Goal: Information Seeking & Learning: Learn about a topic

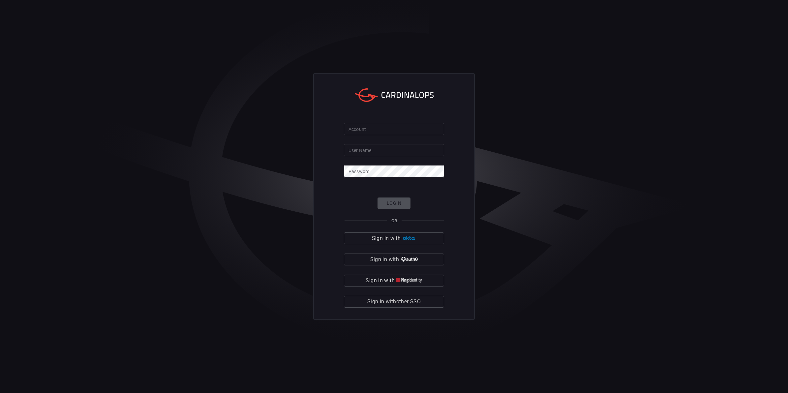
drag, startPoint x: 415, startPoint y: 308, endPoint x: 413, endPoint y: 305, distance: 3.8
click at [415, 308] on div "Account Account User Name User Name Password Password Login OR Sign in with Sig…" at bounding box center [393, 196] width 161 height 247
click at [413, 305] on span "Sign in with other SSO" at bounding box center [393, 301] width 53 height 9
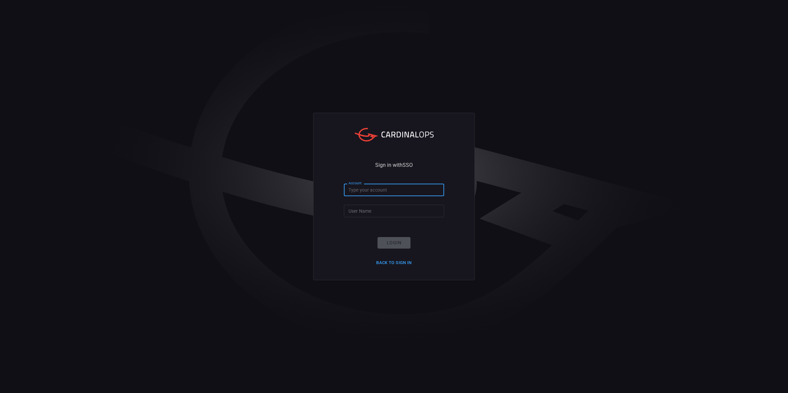
click at [387, 193] on input "Account" at bounding box center [394, 190] width 100 height 12
click at [387, 193] on input "mbc" at bounding box center [394, 190] width 100 height 12
type input "m"
type input "smbc"
type input "[EMAIL_ADDRESS][DOMAIN_NAME]"
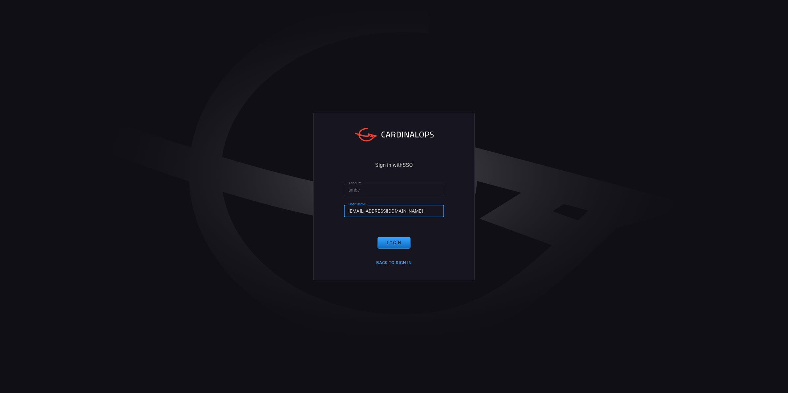
click button "Login" at bounding box center [393, 243] width 33 height 12
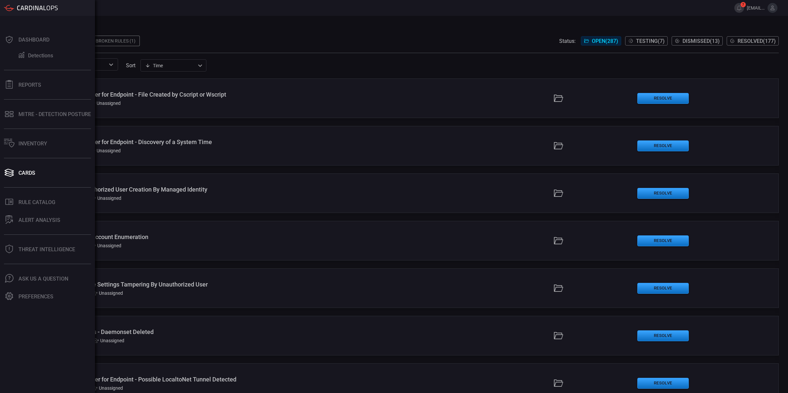
click at [22, 172] on div "Cards" at bounding box center [26, 173] width 17 height 6
click at [25, 200] on div "Rule Catalog" at bounding box center [36, 202] width 37 height 6
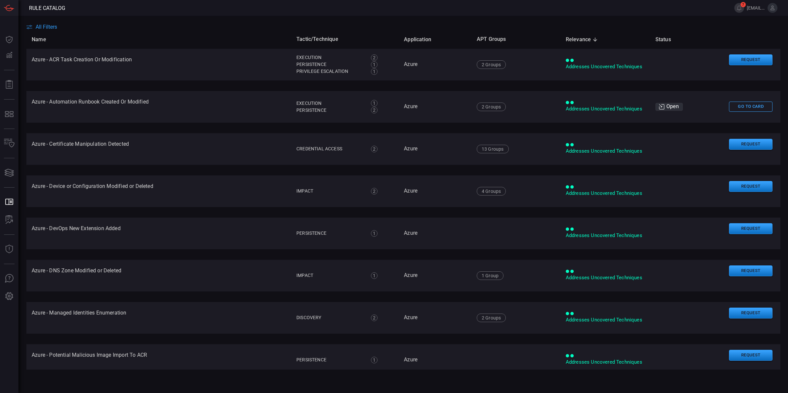
click at [42, 29] on span "All Filters" at bounding box center [46, 27] width 21 height 6
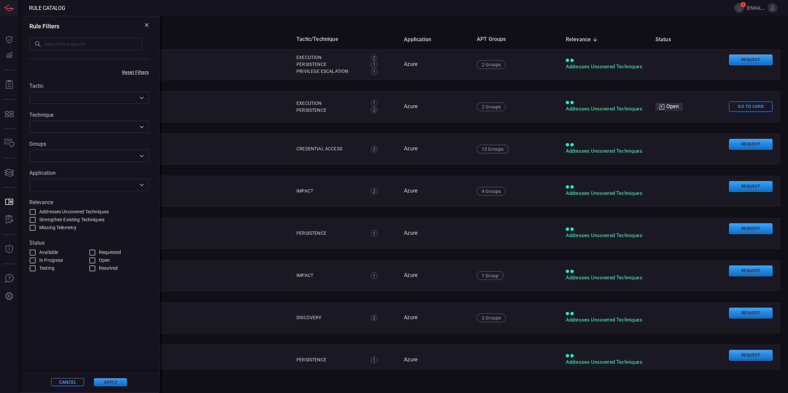
click at [166, 29] on div "All Filters" at bounding box center [406, 27] width 761 height 6
click at [103, 44] on input "text" at bounding box center [93, 44] width 98 height 12
type input "netskope"
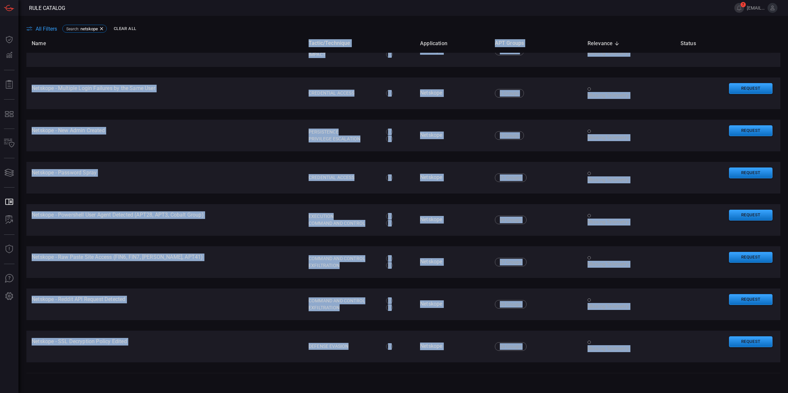
scroll to position [722, 0]
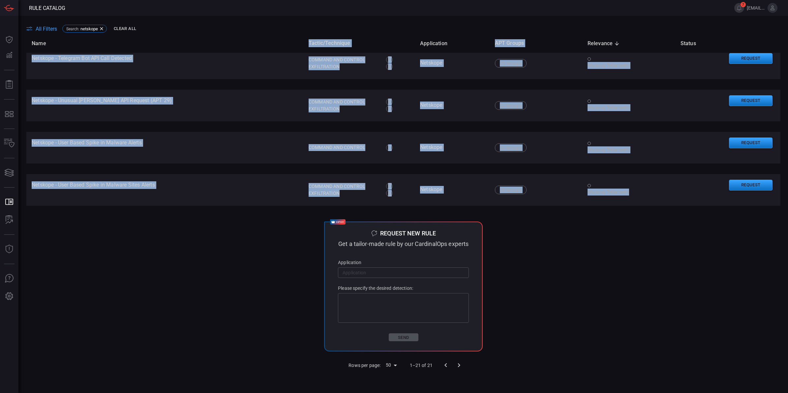
drag, startPoint x: 25, startPoint y: 54, endPoint x: 648, endPoint y: 197, distance: 638.9
click at [648, 197] on main "All Filters Search : netskope Clear All Name Tactic/Technique Application APT G…" at bounding box center [394, 204] width 788 height 377
copy table "Name Tactic/Technique Application APT Groups Relevance sorted descending Status…"
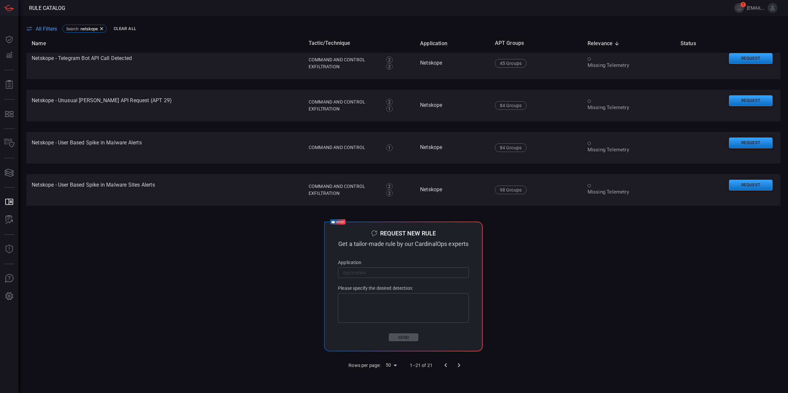
click at [244, 263] on td "expert Request new rule Get a tailor-made rule by our CardinalOps experts Appli…" at bounding box center [403, 286] width 754 height 140
